Goal: Task Accomplishment & Management: Use online tool/utility

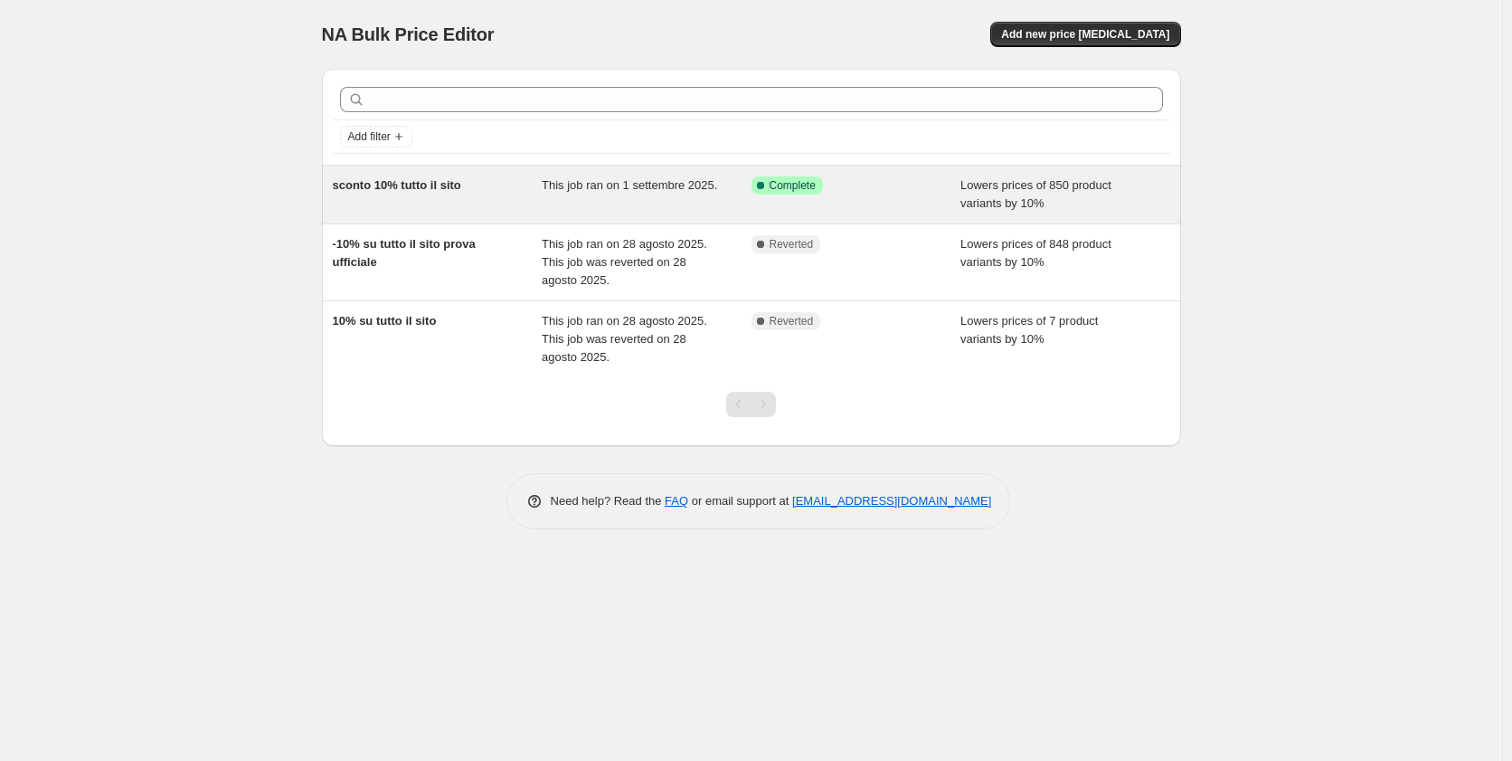
click at [510, 200] on div "sconto 10% tutto il sito" at bounding box center [438, 194] width 210 height 36
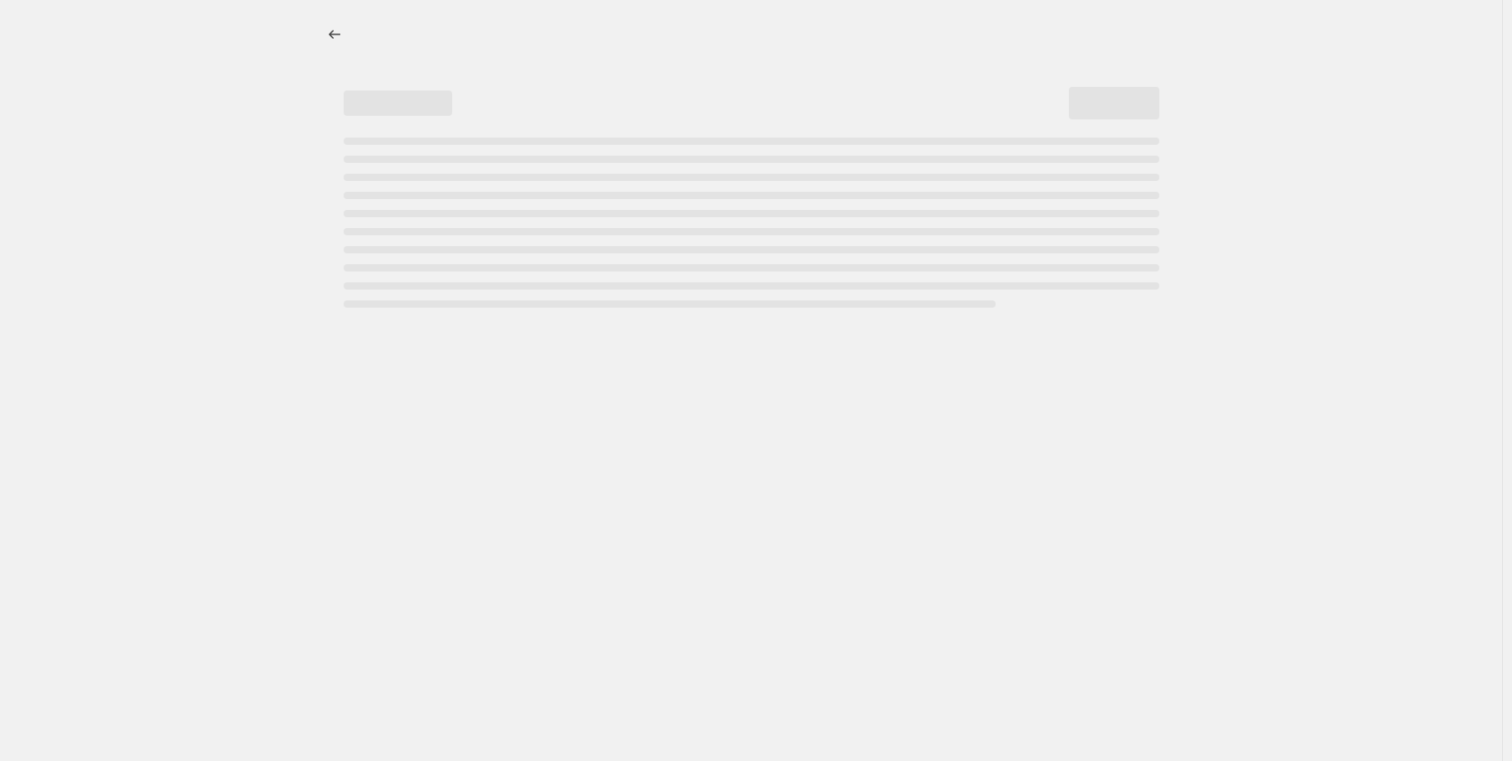
select select "percentage"
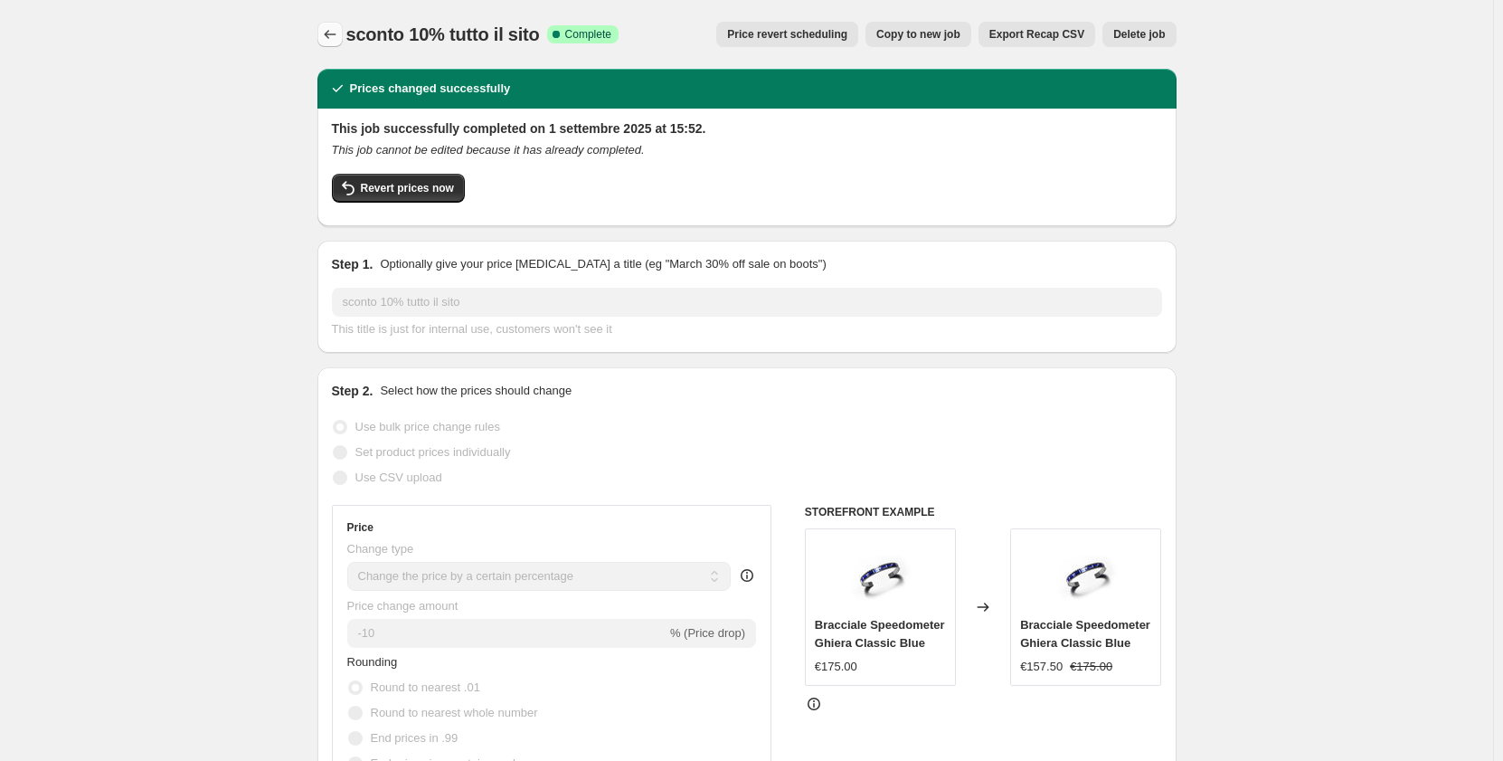
click at [331, 36] on icon "Price change jobs" at bounding box center [330, 34] width 18 height 18
